Goal: Check status: Check status

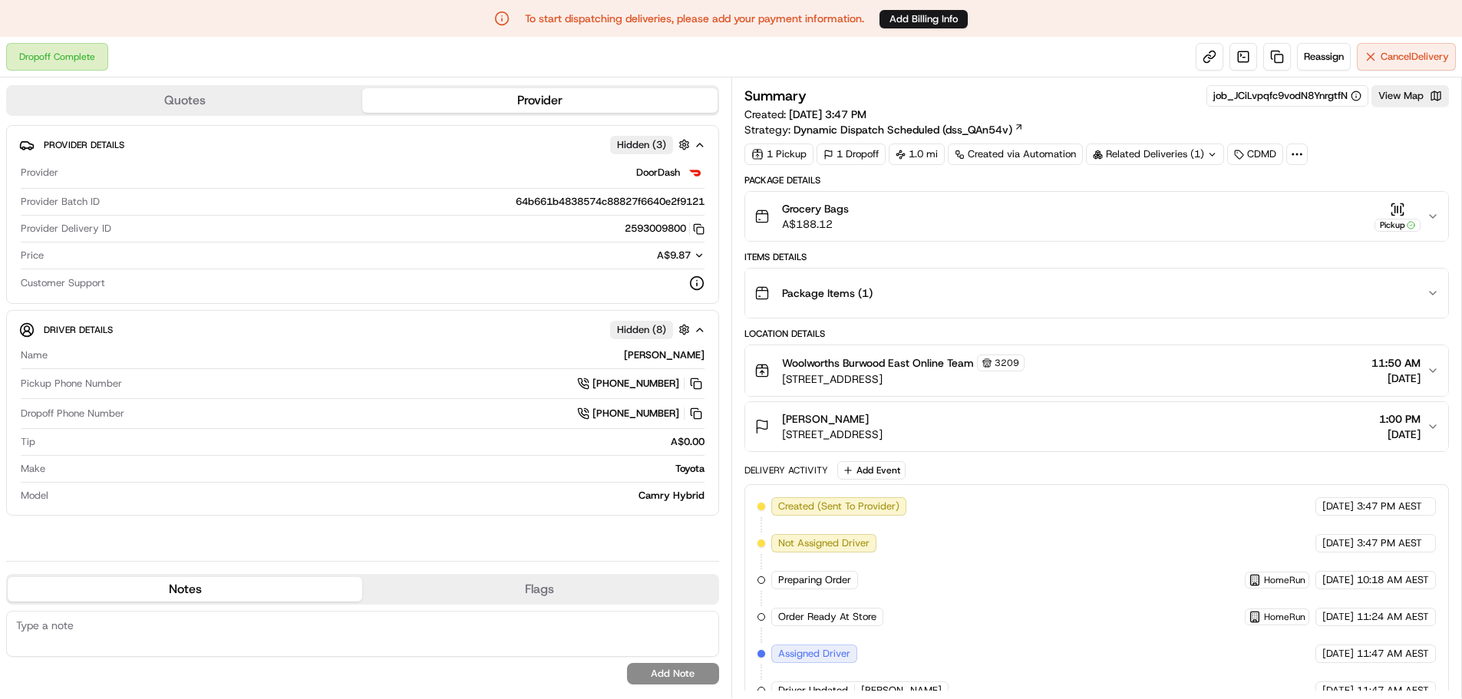
click at [1430, 213] on icon "button" at bounding box center [1433, 216] width 12 height 12
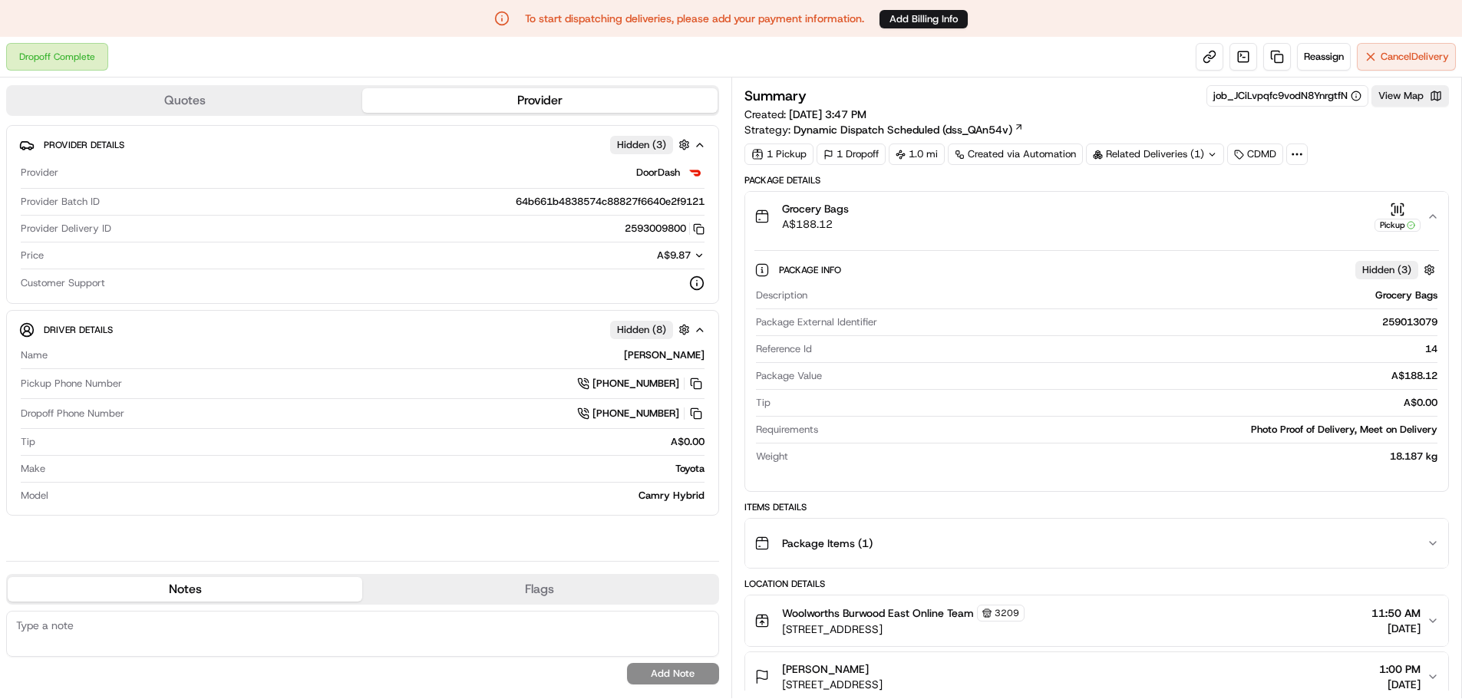
click at [1430, 213] on icon "button" at bounding box center [1433, 216] width 12 height 12
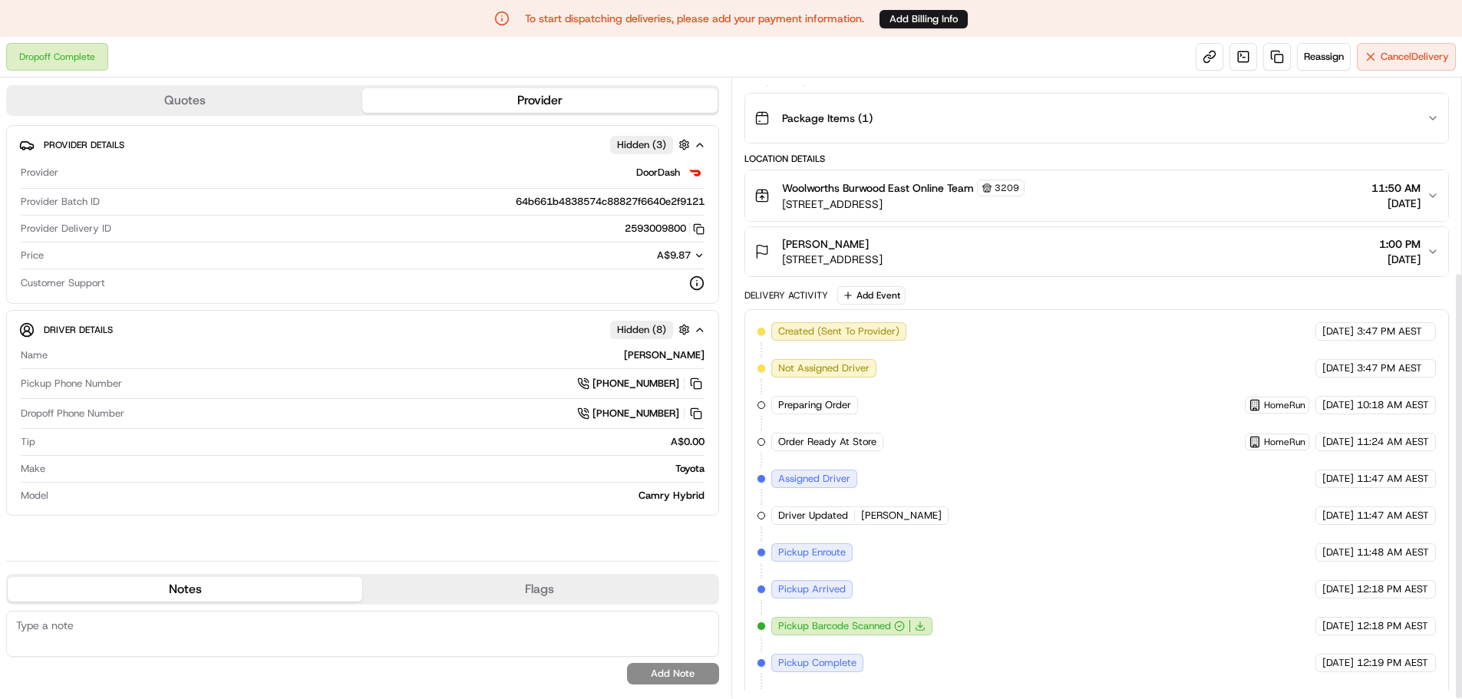
scroll to position [280, 0]
